Goal: Task Accomplishment & Management: Manage account settings

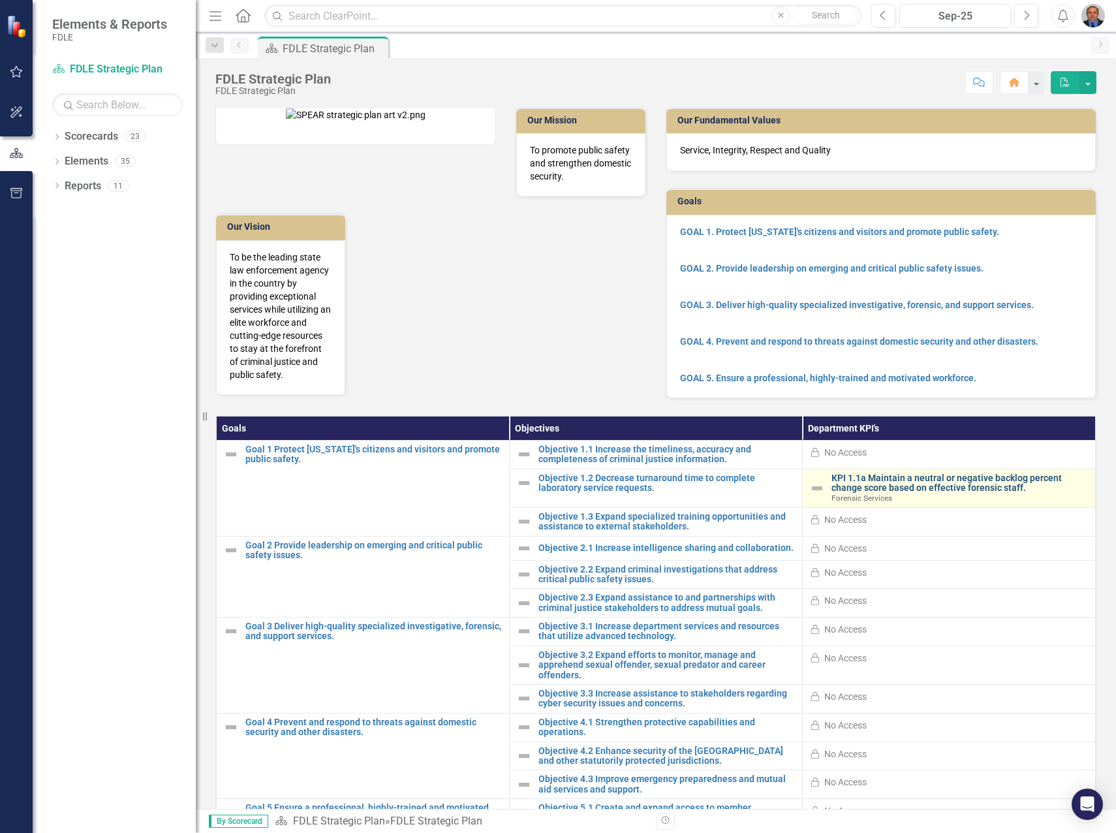
click at [960, 493] on link "KPI 1.1a Maintain a neutral or negative backlog percent change score based on e…" at bounding box center [959, 483] width 257 height 20
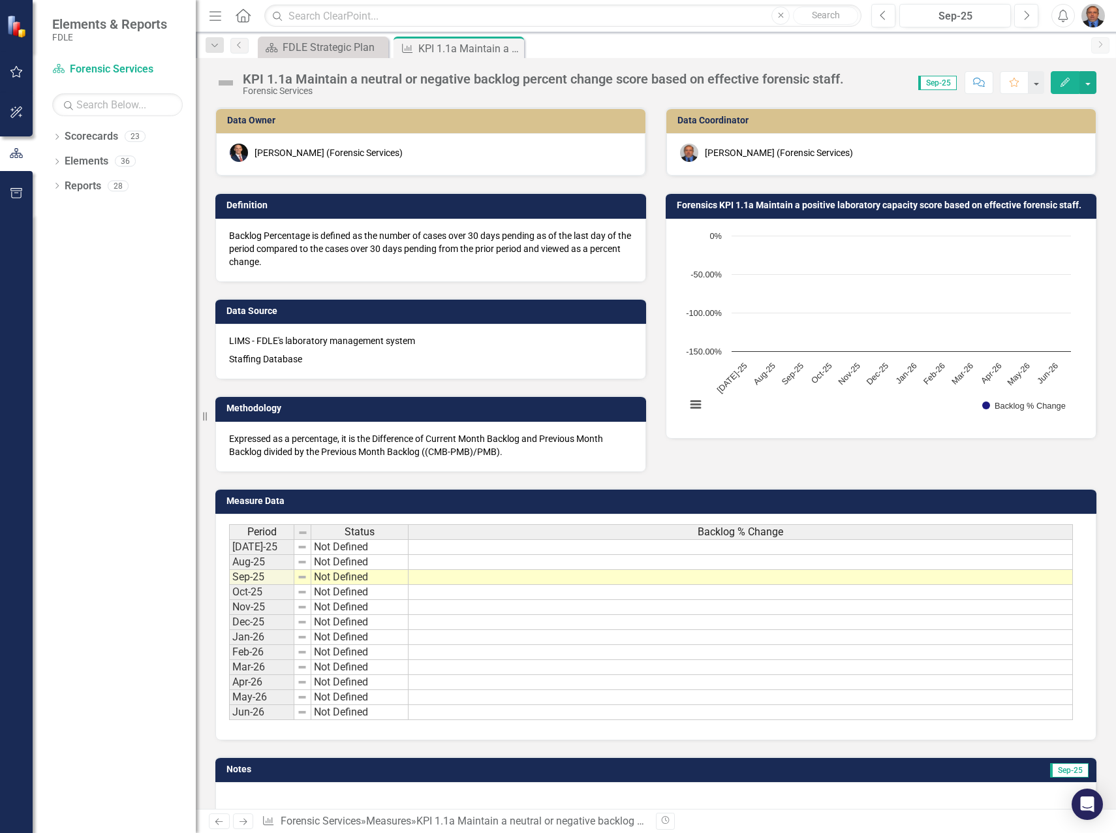
click at [615, 549] on td at bounding box center [741, 547] width 664 height 16
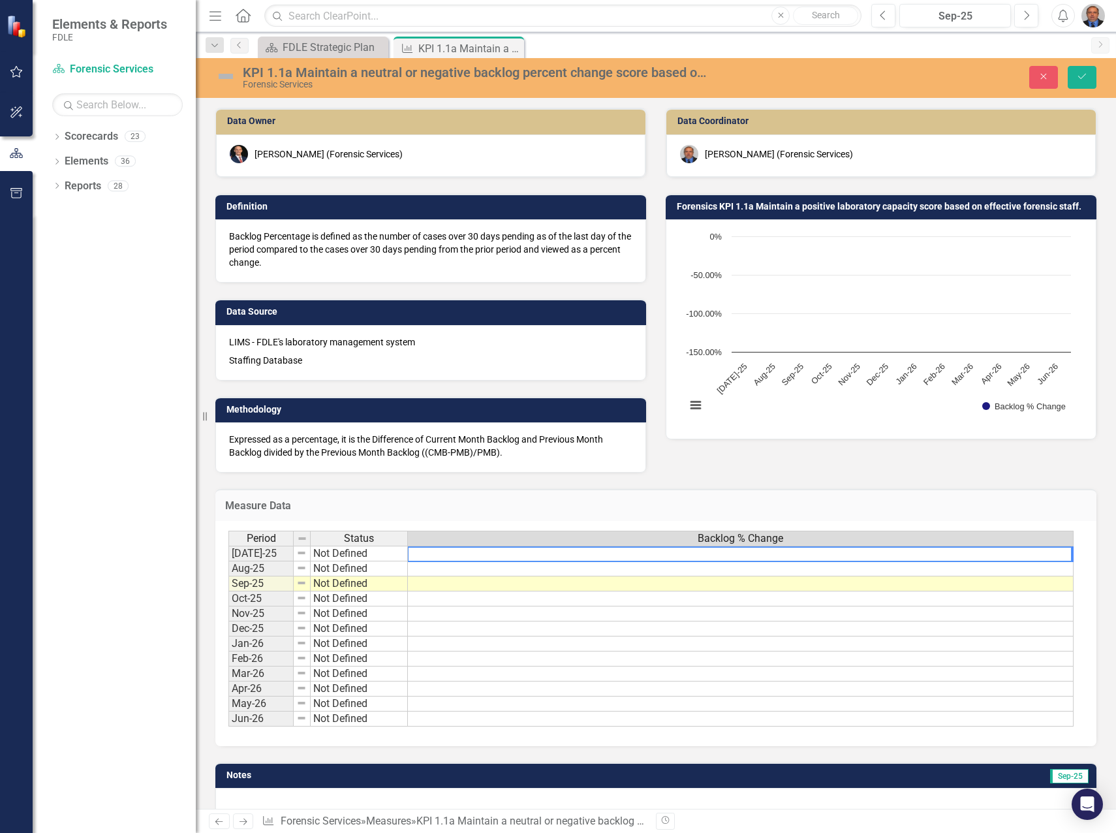
click at [438, 553] on textarea at bounding box center [739, 554] width 665 height 16
paste textarea "-1%"
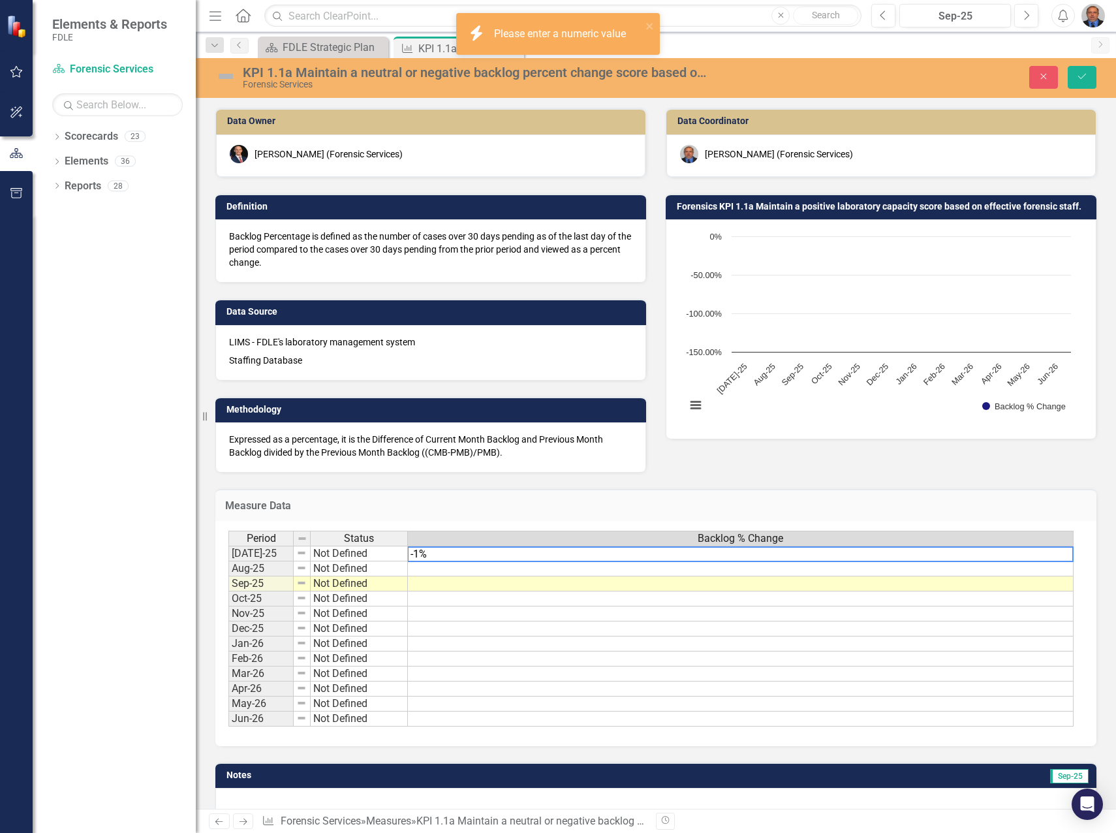
click at [437, 558] on textarea "-1%" at bounding box center [740, 554] width 666 height 16
click at [437, 556] on textarea "-1%" at bounding box center [740, 554] width 666 height 16
type textarea "-1"
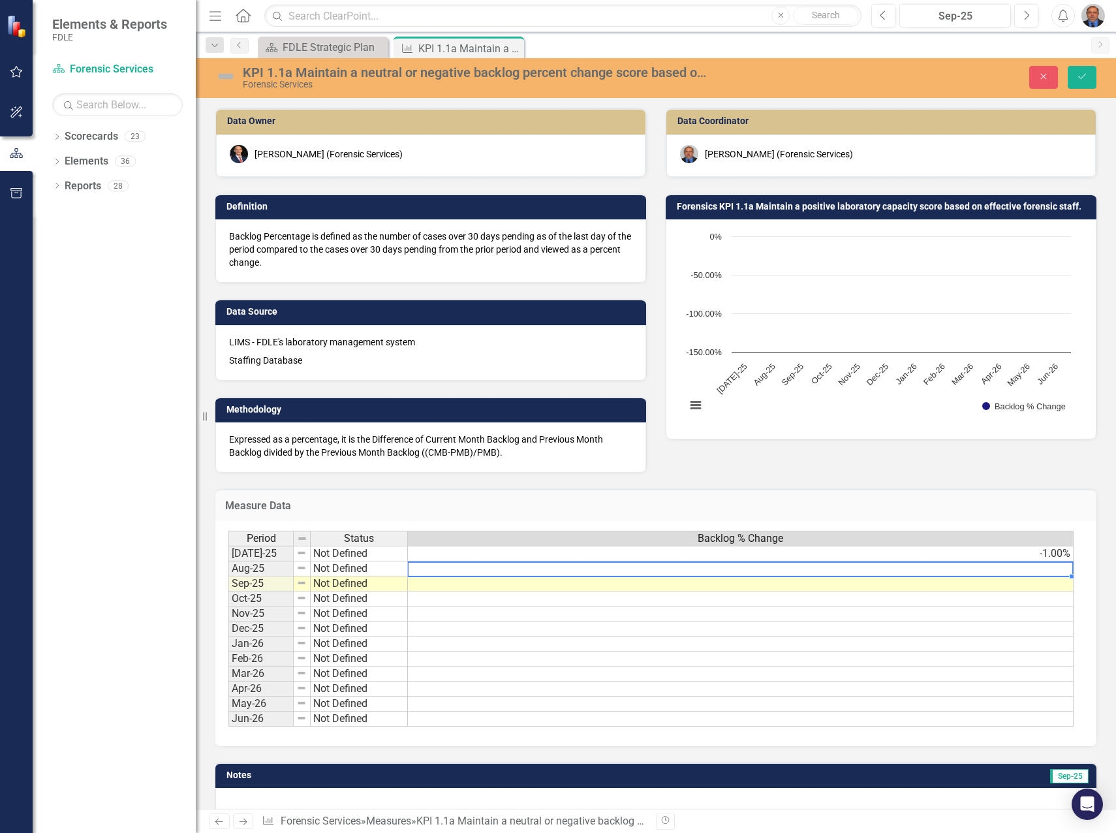
click at [508, 569] on td at bounding box center [741, 568] width 666 height 15
paste textarea "5%"
type textarea "5"
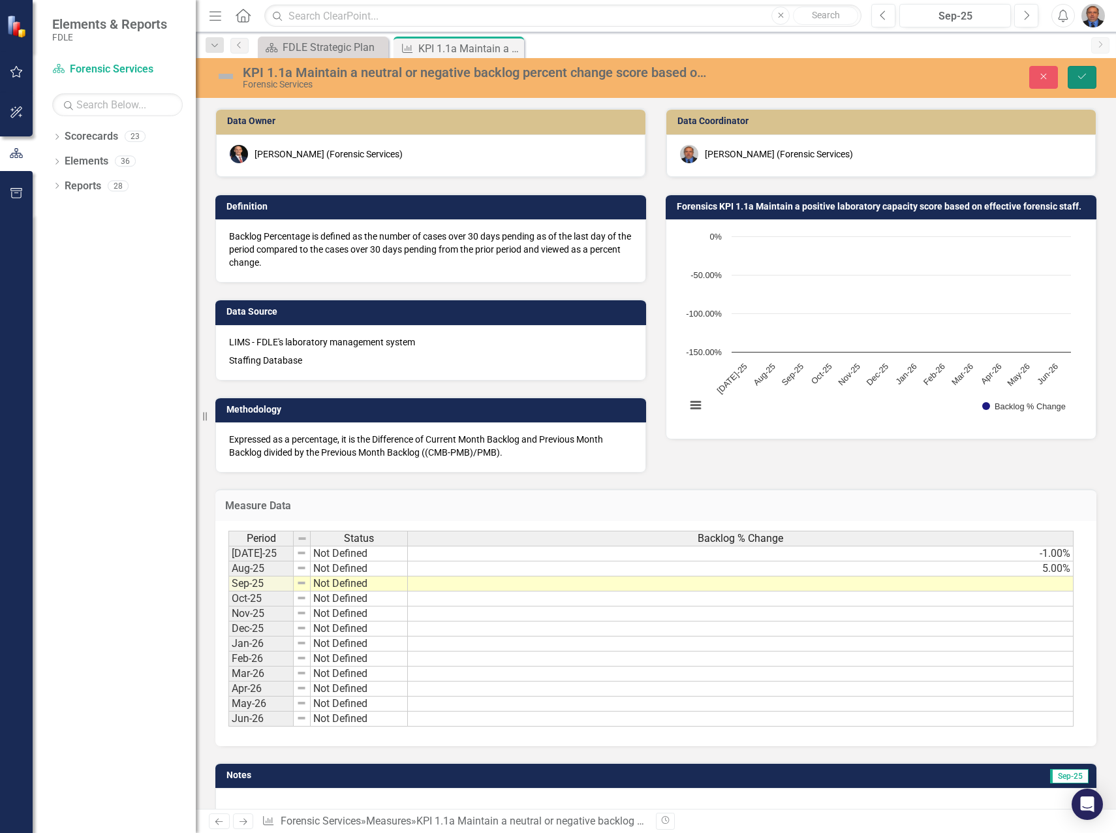
click at [1077, 76] on icon "Save" at bounding box center [1082, 76] width 12 height 9
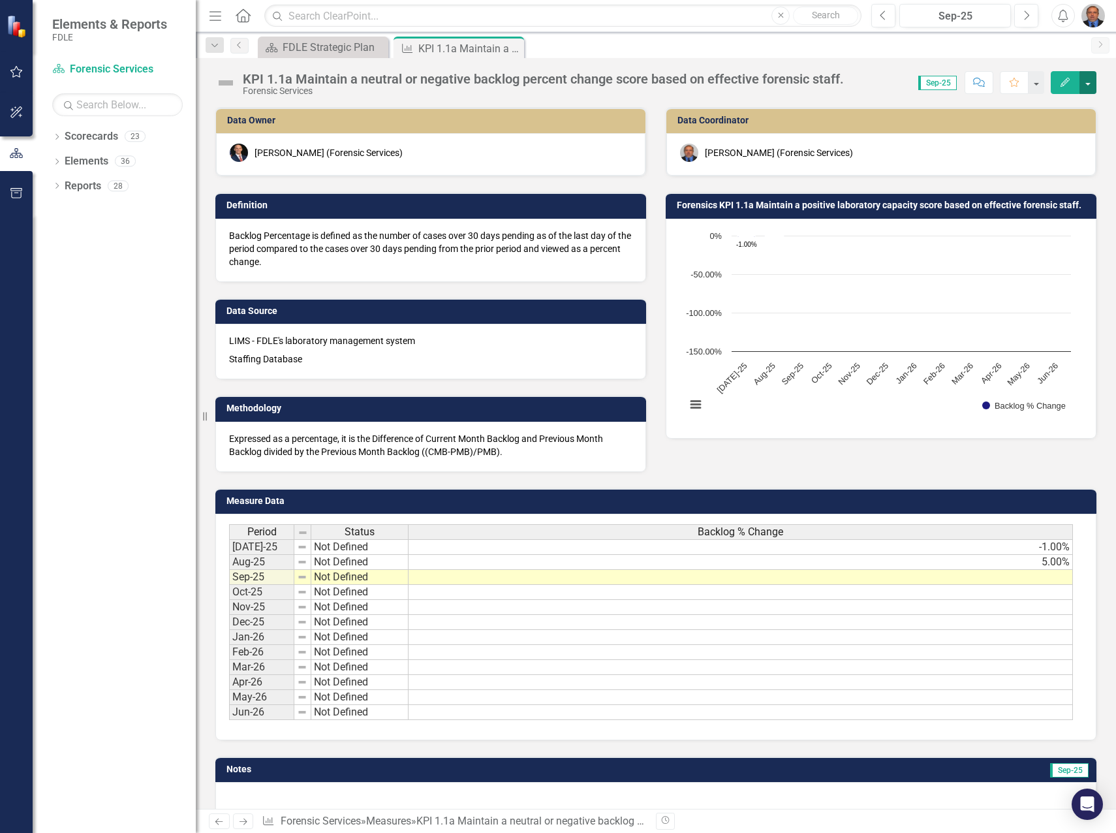
click at [1091, 84] on button "button" at bounding box center [1087, 82] width 17 height 23
click at [877, 70] on div "KPI 1.1a Maintain a neutral or negative backlog percent change score based on e…" at bounding box center [656, 77] width 920 height 39
